Goal: Information Seeking & Learning: Learn about a topic

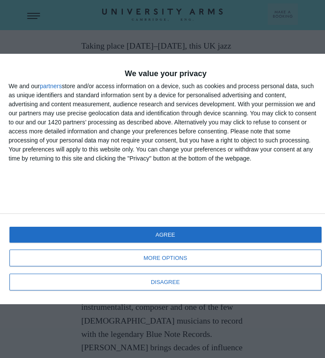
scroll to position [489, 0]
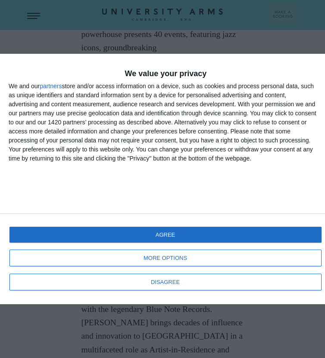
drag, startPoint x: 123, startPoint y: 224, endPoint x: 77, endPoint y: 211, distance: 47.9
drag, startPoint x: 82, startPoint y: 212, endPoint x: 118, endPoint y: 227, distance: 39.4
click at [118, 238] on strong "[PERSON_NAME] MBE named Artist-in-Residence" at bounding box center [157, 249] width 152 height 22
drag, startPoint x: 122, startPoint y: 224, endPoint x: 83, endPoint y: 204, distance: 43.9
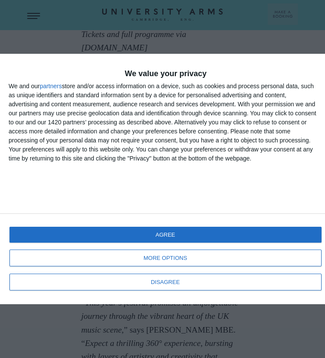
drag, startPoint x: 154, startPoint y: 67, endPoint x: 188, endPoint y: 89, distance: 41.1
click at [188, 89] on p "[PERSON_NAME] MBE named Artist-in-Residence At the heart of this year’s festiva…" at bounding box center [162, 175] width 162 height 229
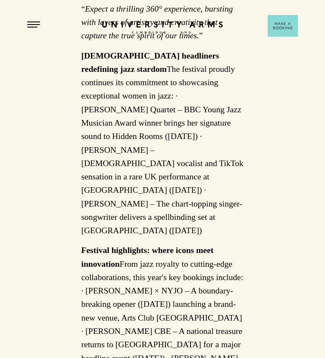
scroll to position [998, 0]
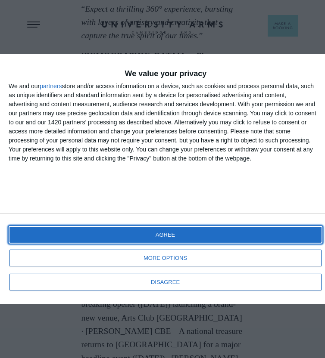
click at [115, 234] on button "AGREE" at bounding box center [165, 235] width 312 height 16
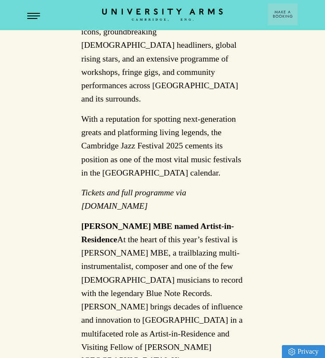
scroll to position [527, 0]
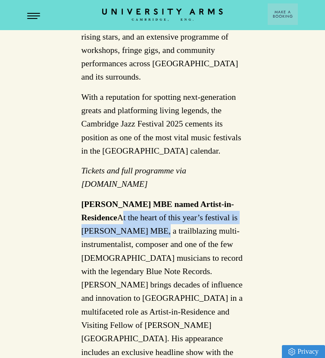
drag, startPoint x: 125, startPoint y: 188, endPoint x: 154, endPoint y: 208, distance: 35.3
click at [154, 208] on p "[PERSON_NAME] MBE named Artist-in-Residence At the heart of this year’s festiva…" at bounding box center [162, 312] width 162 height 229
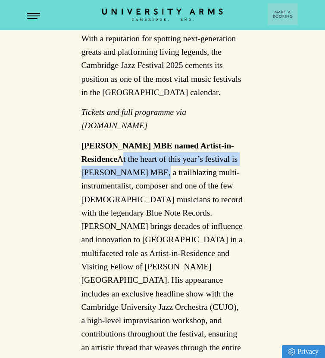
scroll to position [596, 0]
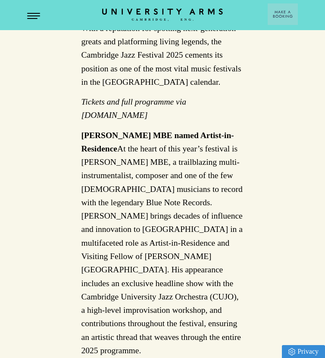
click at [154, 208] on p "[PERSON_NAME] MBE named Artist-in-Residence At the heart of this year’s festiva…" at bounding box center [162, 243] width 162 height 229
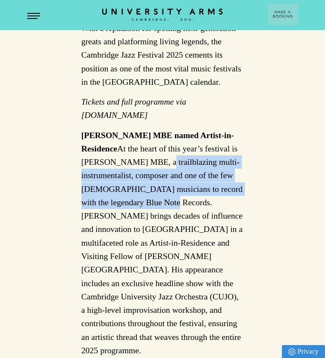
drag, startPoint x: 162, startPoint y: 134, endPoint x: 147, endPoint y: 171, distance: 40.1
click at [147, 171] on p "[PERSON_NAME] MBE named Artist-in-Residence At the heart of this year’s festiva…" at bounding box center [162, 243] width 162 height 229
copy p "a trailblazing multi-instrumentalist, composer and one of the few British music…"
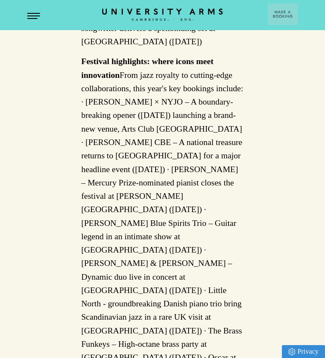
scroll to position [1362, 0]
